Goal: Information Seeking & Learning: Learn about a topic

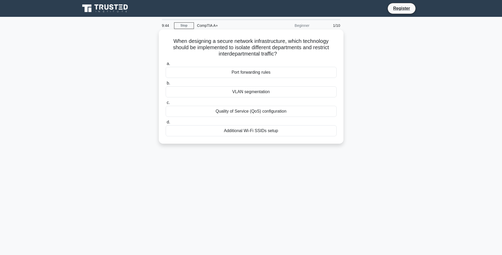
click at [253, 74] on div "Port forwarding rules" at bounding box center [251, 72] width 171 height 11
click at [166, 66] on input "a. Port forwarding rules" at bounding box center [166, 63] width 0 height 3
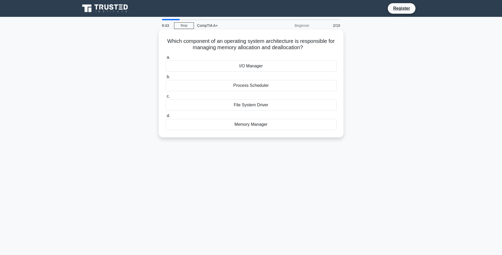
click at [252, 85] on div "Process Scheduler" at bounding box center [251, 85] width 171 height 11
click at [166, 79] on input "b. Process Scheduler" at bounding box center [166, 76] width 0 height 3
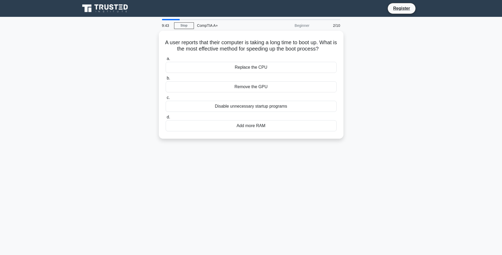
click at [252, 85] on label "b. Remove the GPU" at bounding box center [251, 83] width 171 height 17
click at [166, 80] on input "b. Remove the GPU" at bounding box center [166, 78] width 0 height 3
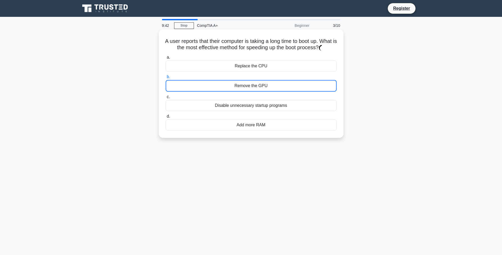
click at [251, 88] on div "Remove the GPU" at bounding box center [251, 86] width 171 height 12
click at [166, 79] on input "b. Remove the GPU" at bounding box center [166, 76] width 0 height 3
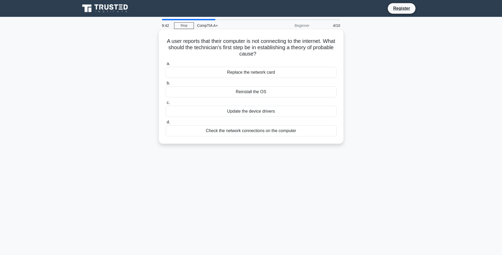
click at [256, 111] on div "Update the device drivers" at bounding box center [251, 111] width 171 height 11
click at [166, 105] on input "c. Update the device drivers" at bounding box center [166, 102] width 0 height 3
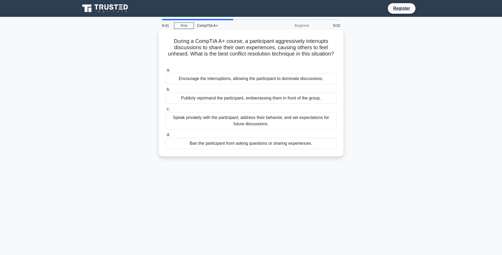
click at [257, 123] on div "Speak privately with the participant, address their behavior, and set expectati…" at bounding box center [251, 120] width 171 height 17
click at [166, 111] on input "c. Speak privately with the participant, address their behavior, and set expect…" at bounding box center [166, 109] width 0 height 3
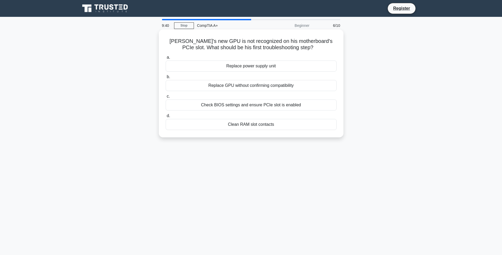
click at [260, 127] on div "Clean RAM slot contacts" at bounding box center [251, 124] width 171 height 11
click at [166, 118] on input "d. Clean RAM slot contacts" at bounding box center [166, 115] width 0 height 3
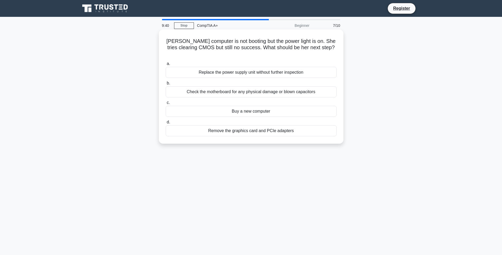
click at [253, 80] on label "b. Check the motherboard for any physical damage or blown capacitors" at bounding box center [251, 88] width 171 height 17
click at [166, 82] on input "b. Check the motherboard for any physical damage or blown capacitors" at bounding box center [166, 83] width 0 height 3
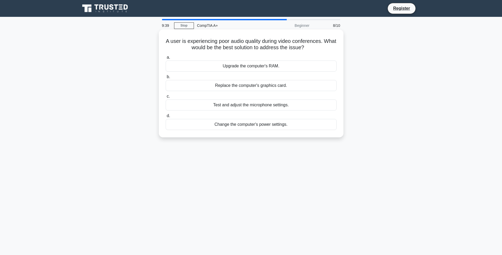
click at [254, 64] on div "Upgrade the computer's RAM." at bounding box center [251, 66] width 171 height 11
click at [166, 59] on input "a. Upgrade the computer's RAM." at bounding box center [166, 57] width 0 height 3
click at [258, 86] on label "b. Check if the volume is muted or too low" at bounding box center [251, 82] width 171 height 17
click at [166, 79] on input "b. Check if the volume is muted or too low" at bounding box center [166, 76] width 0 height 3
